Goal: Find specific page/section: Find specific page/section

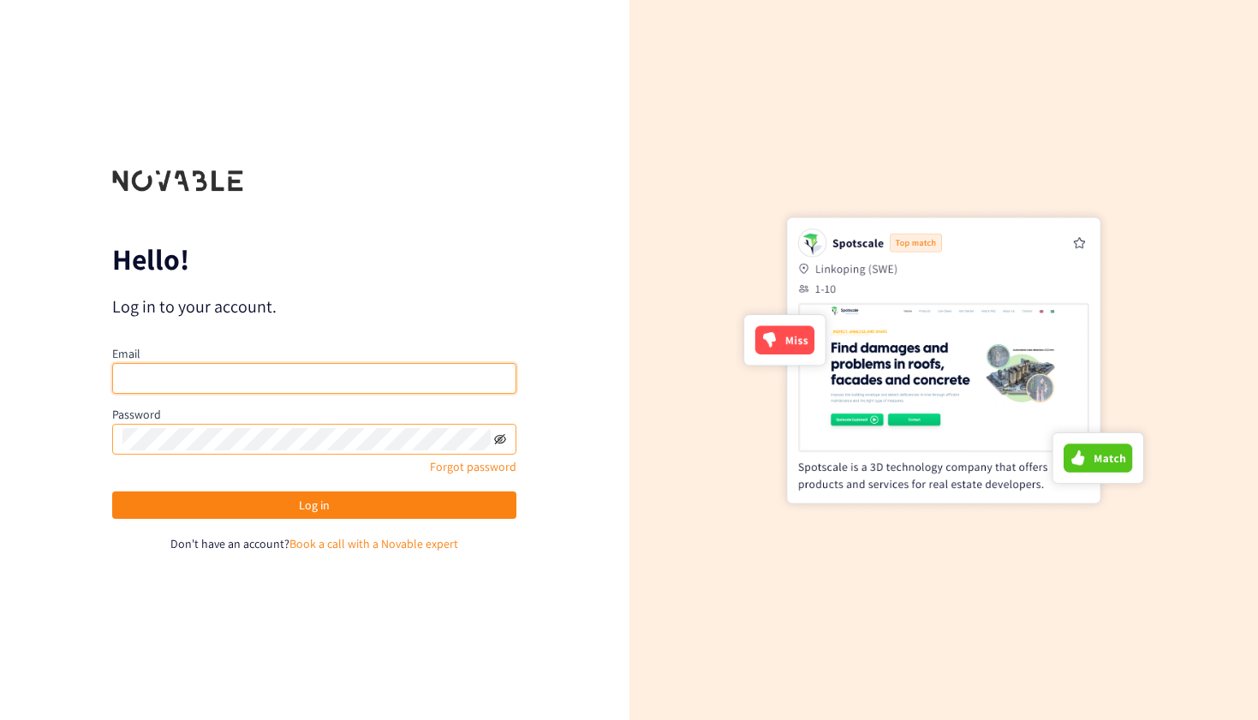
type input "overley.mb@pg.com"
click at [502, 442] on icon "eye-invisible" at bounding box center [500, 439] width 12 height 12
click at [502, 442] on icon "eye" at bounding box center [500, 439] width 12 height 12
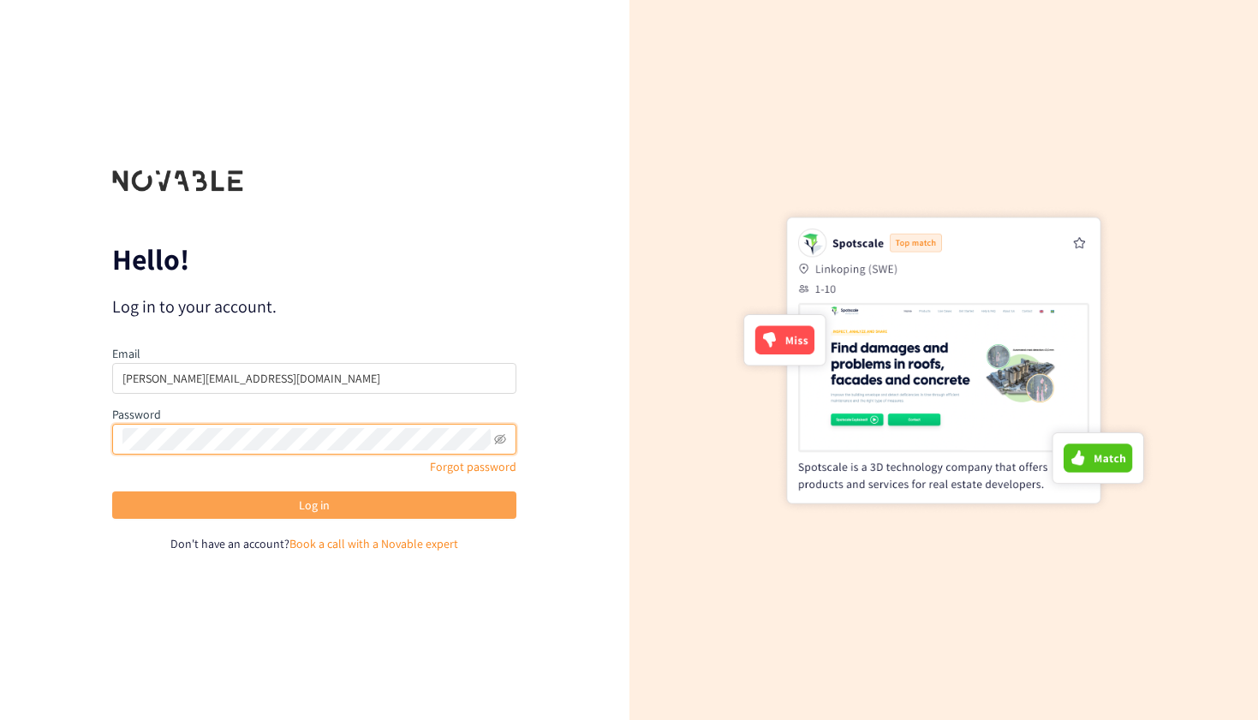
click at [331, 502] on button "Log in" at bounding box center [314, 504] width 404 height 27
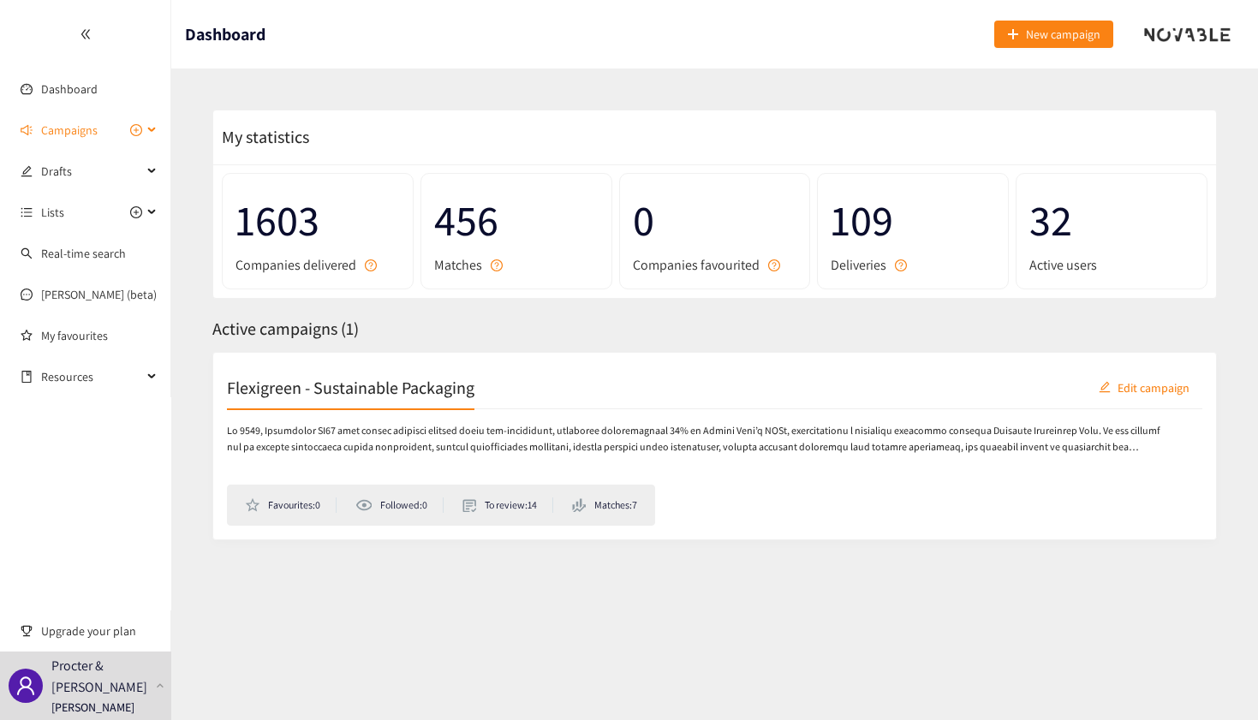
click at [158, 127] on div "Campaigns" at bounding box center [85, 130] width 171 height 34
click at [121, 179] on link "Flexigreen - Sustainable Packaging" at bounding box center [128, 171] width 174 height 15
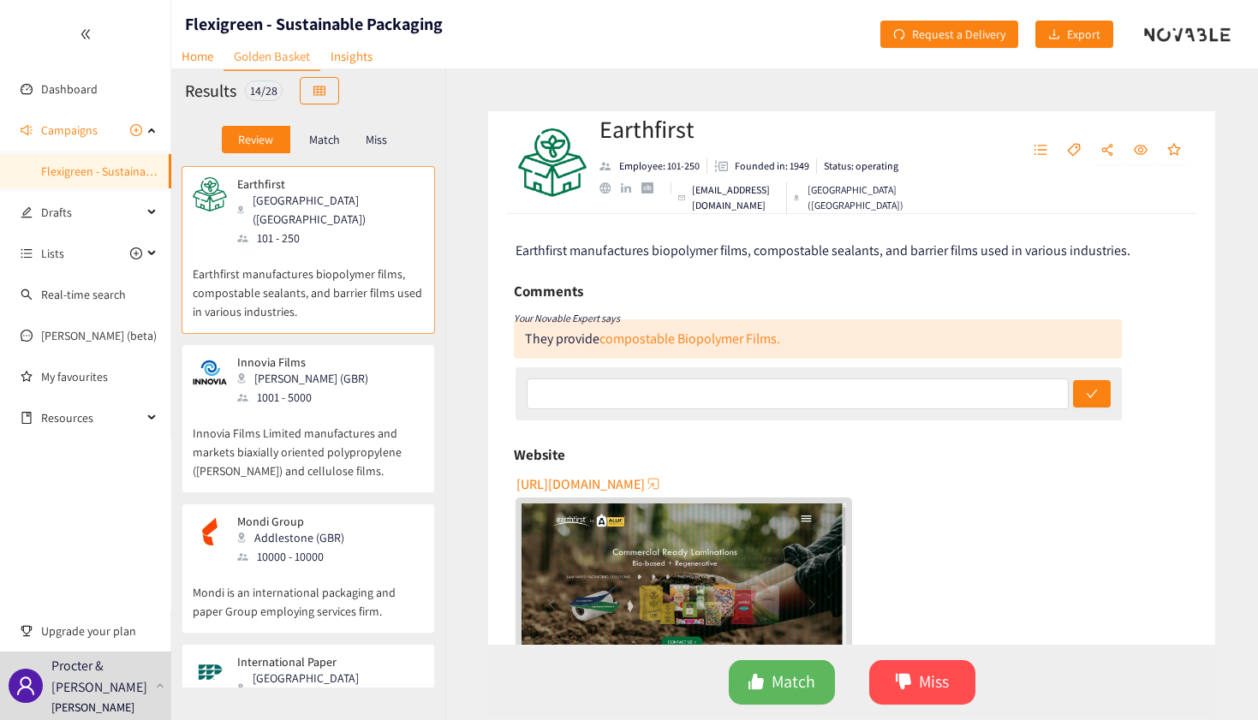
click at [332, 141] on p "Match" at bounding box center [324, 140] width 31 height 14
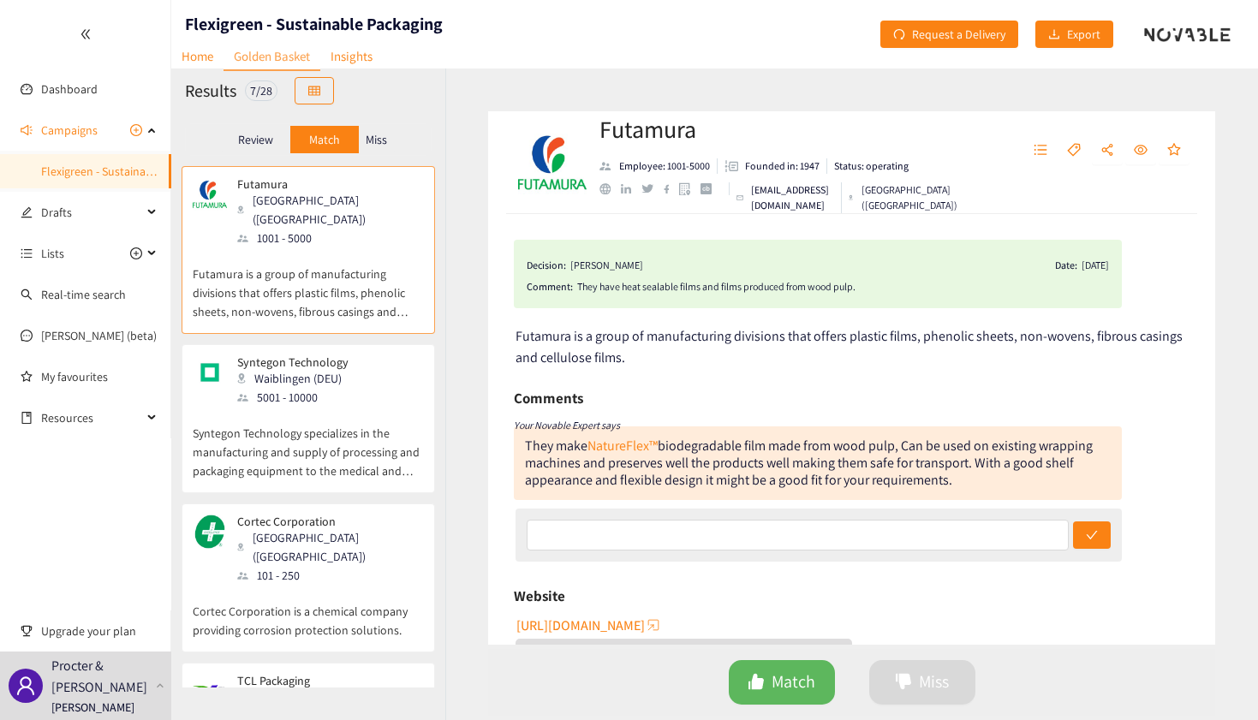
click at [258, 134] on p "Review" at bounding box center [255, 140] width 35 height 14
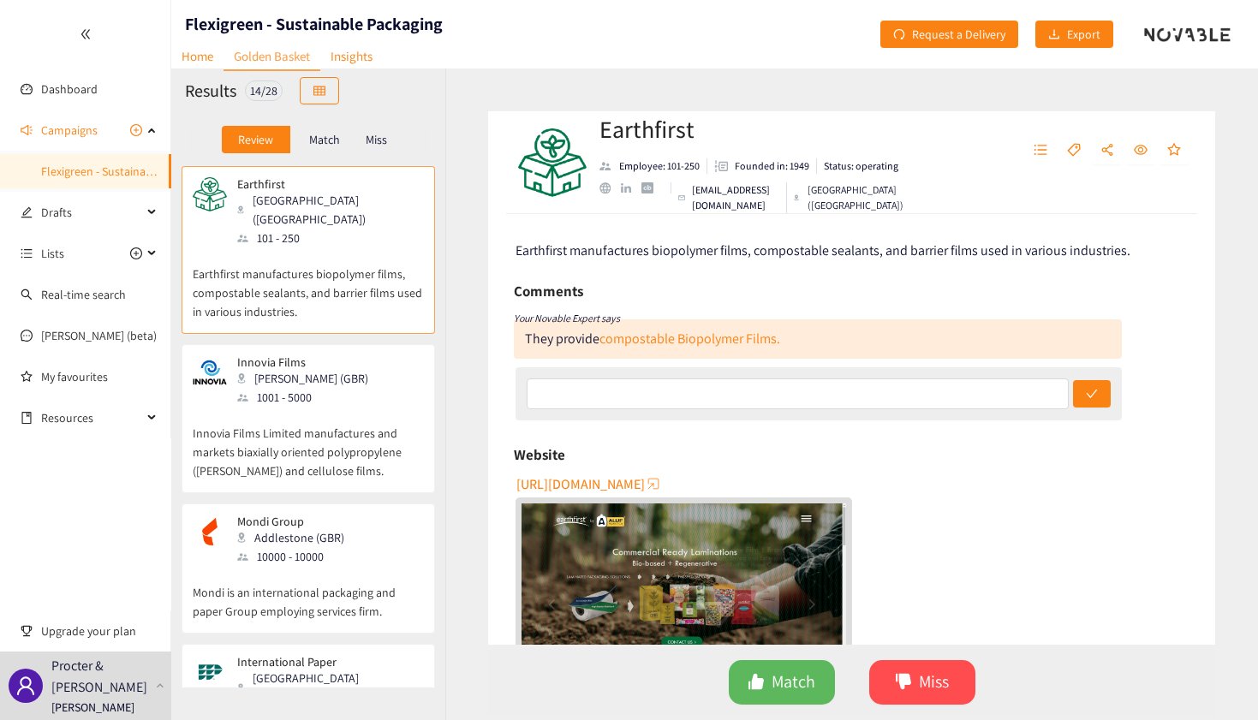
click at [331, 130] on div "Match" at bounding box center [324, 139] width 68 height 27
